Goal: Find specific page/section: Find specific page/section

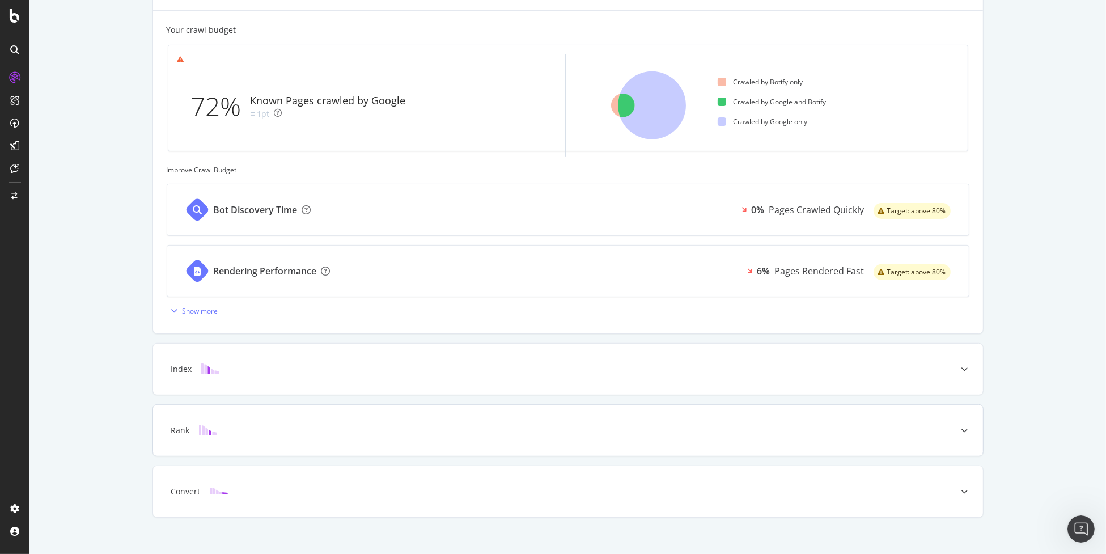
scroll to position [359, 0]
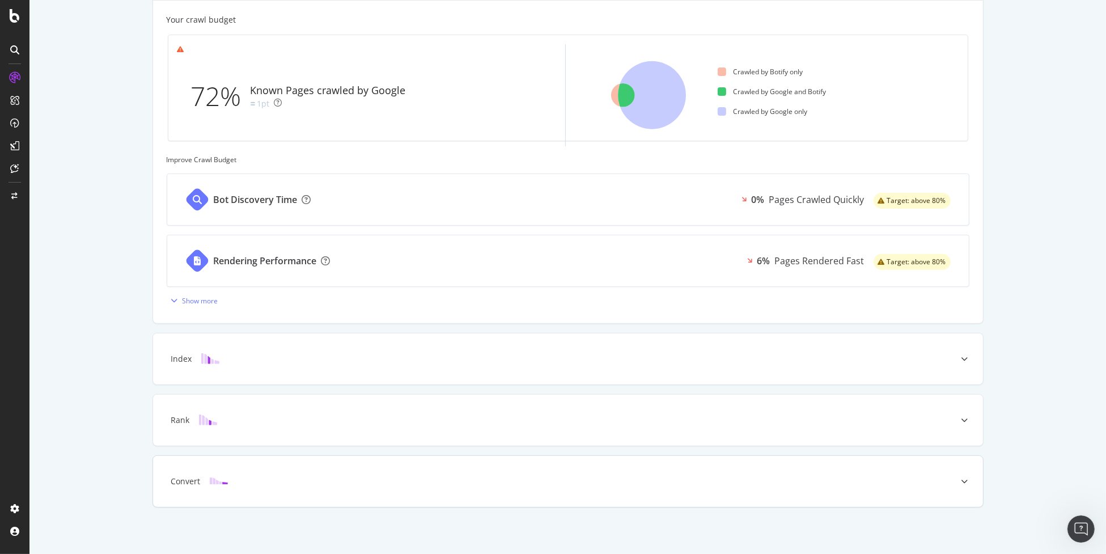
click at [278, 473] on div "Convert" at bounding box center [568, 481] width 830 height 51
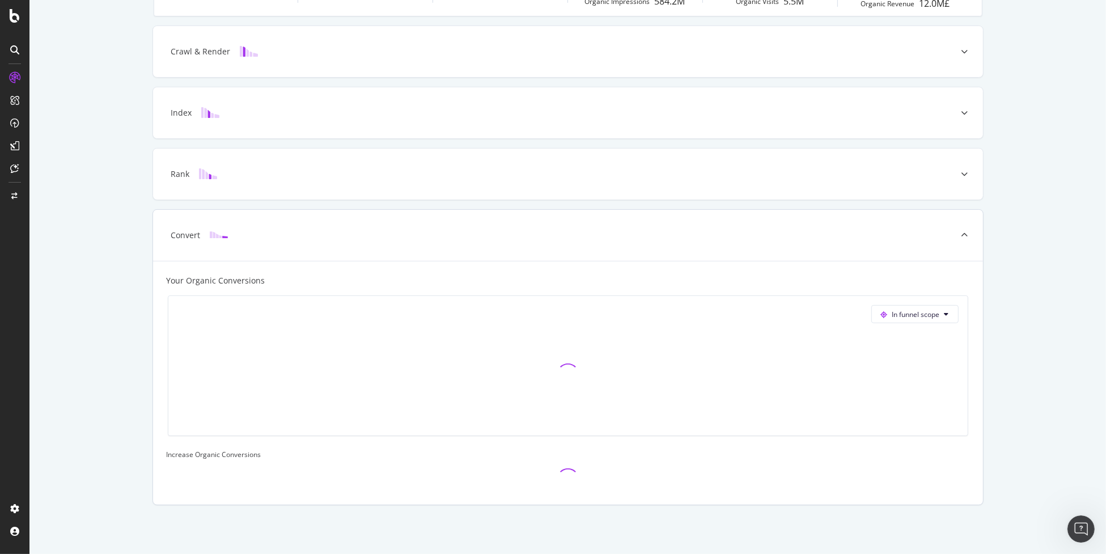
scroll to position [281, 0]
click at [956, 235] on div at bounding box center [965, 236] width 36 height 51
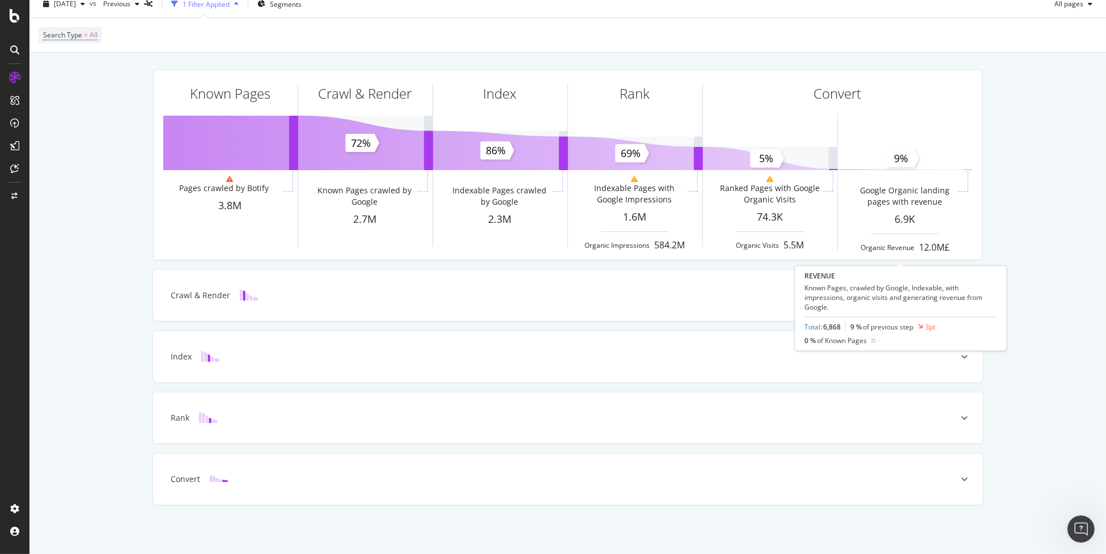
scroll to position [37, 0]
